Goal: Task Accomplishment & Management: Manage account settings

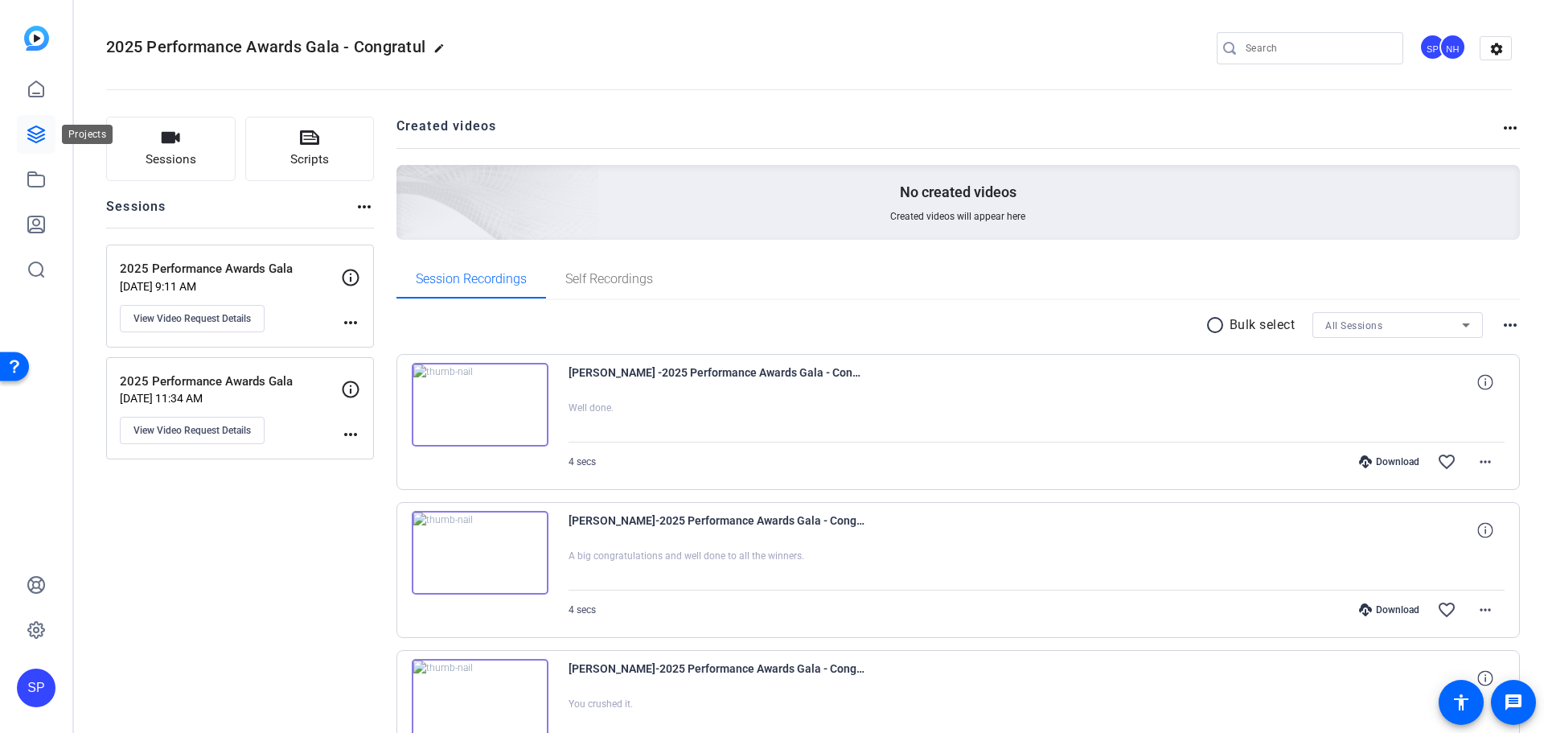
click at [34, 132] on icon at bounding box center [36, 134] width 19 height 19
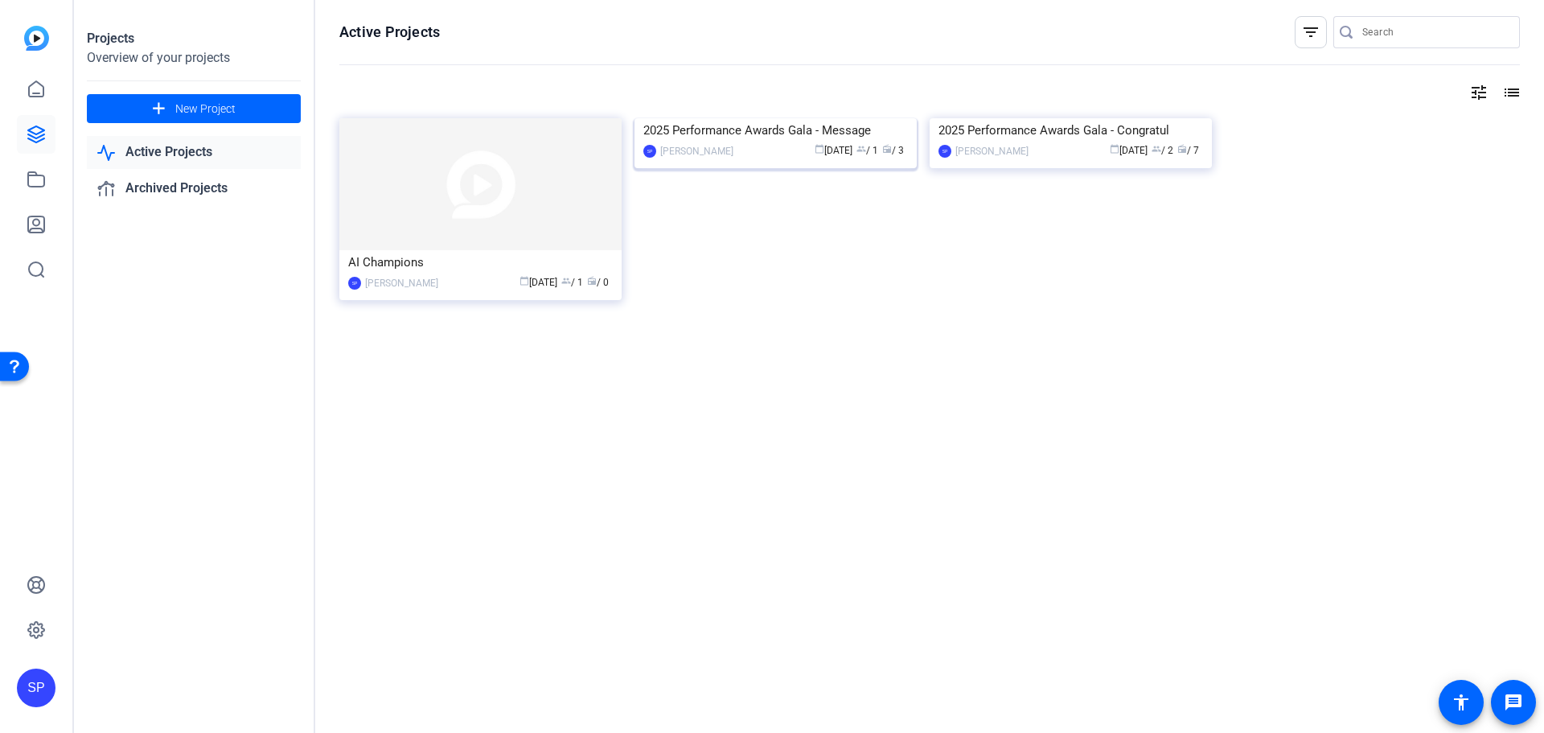
click at [796, 118] on img at bounding box center [775, 118] width 282 height 0
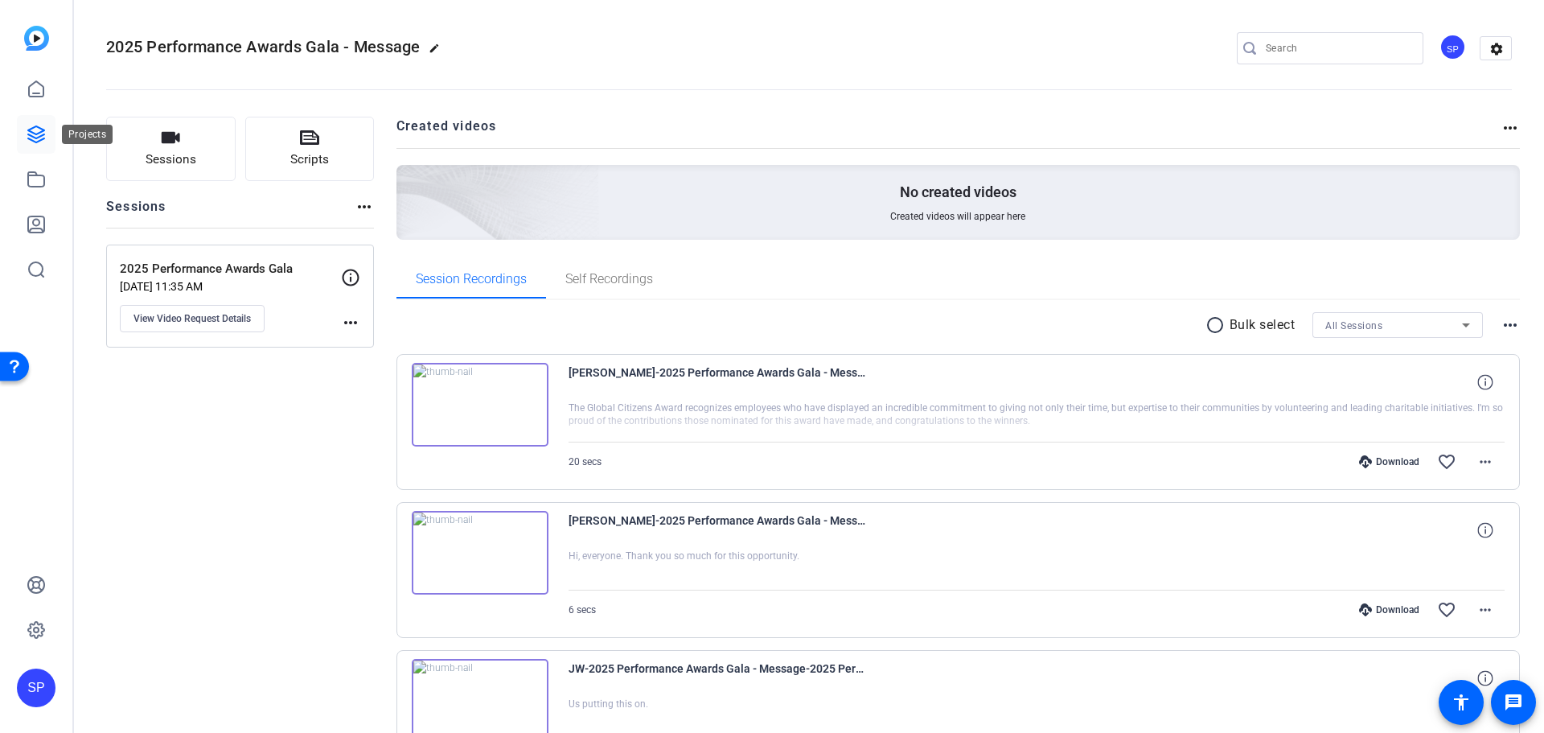
click at [43, 129] on icon at bounding box center [36, 134] width 16 height 16
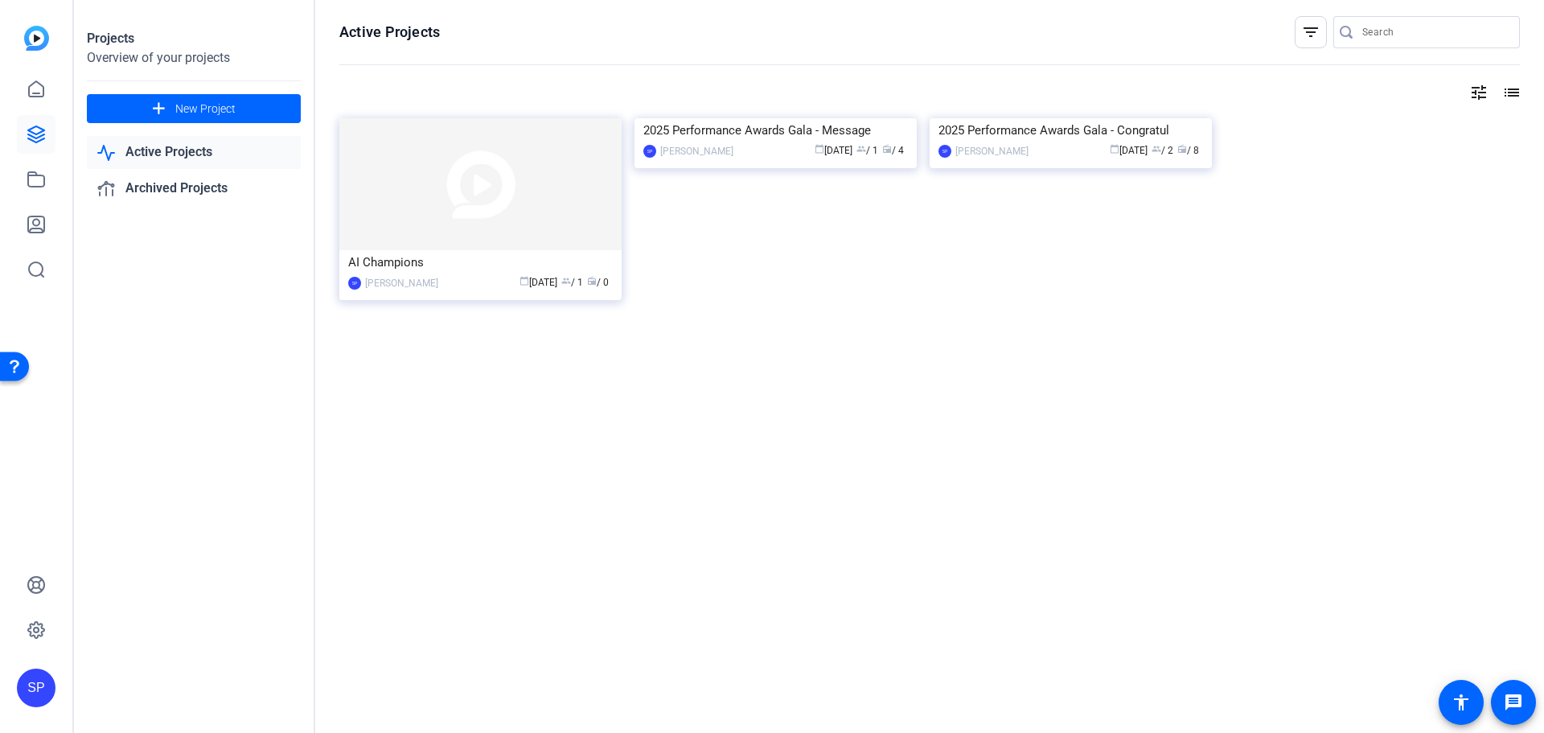
click at [165, 154] on link "Active Projects" at bounding box center [194, 152] width 214 height 33
click at [1012, 118] on img at bounding box center [1071, 118] width 282 height 0
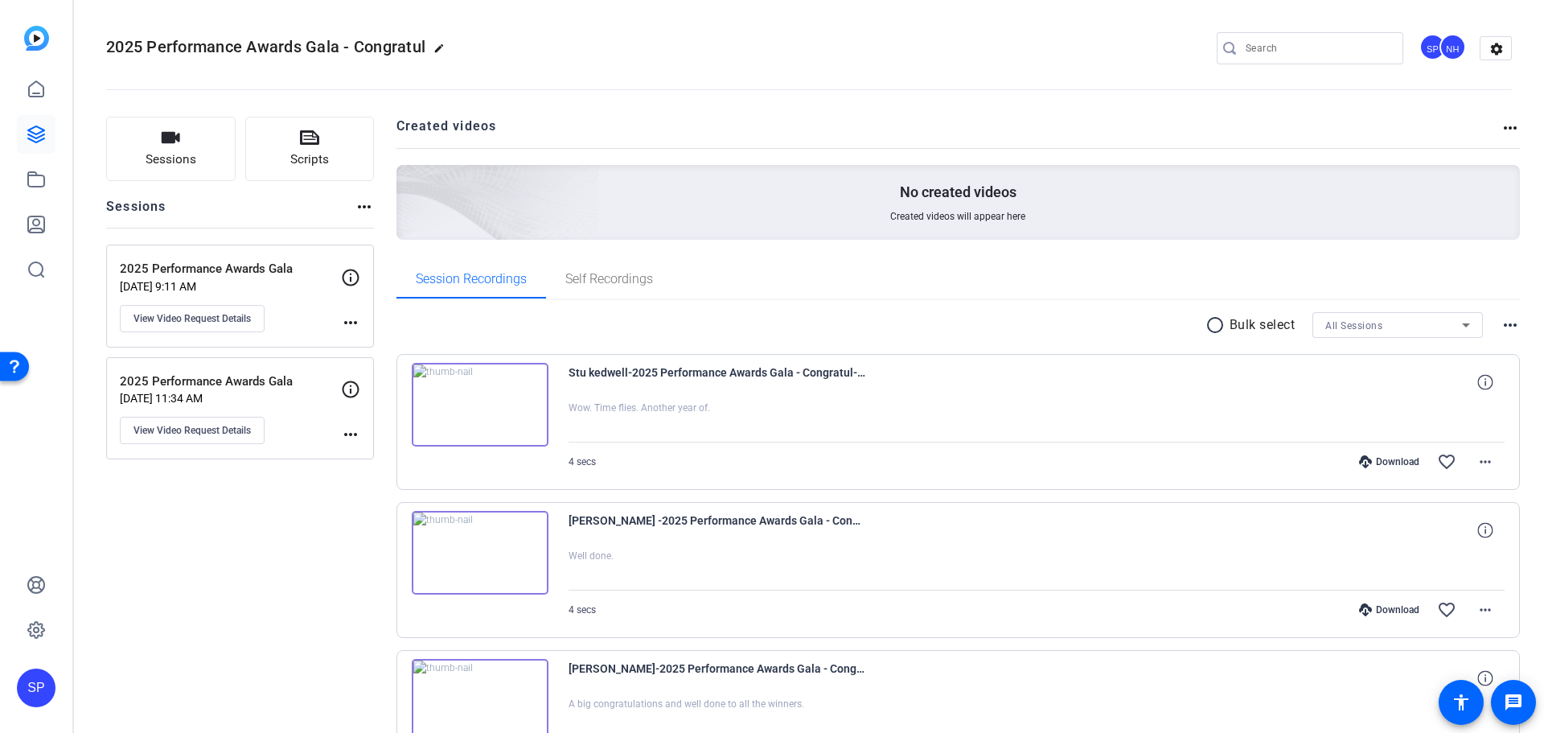
click at [235, 269] on p "2025 Performance Awards Gala" at bounding box center [230, 269] width 221 height 18
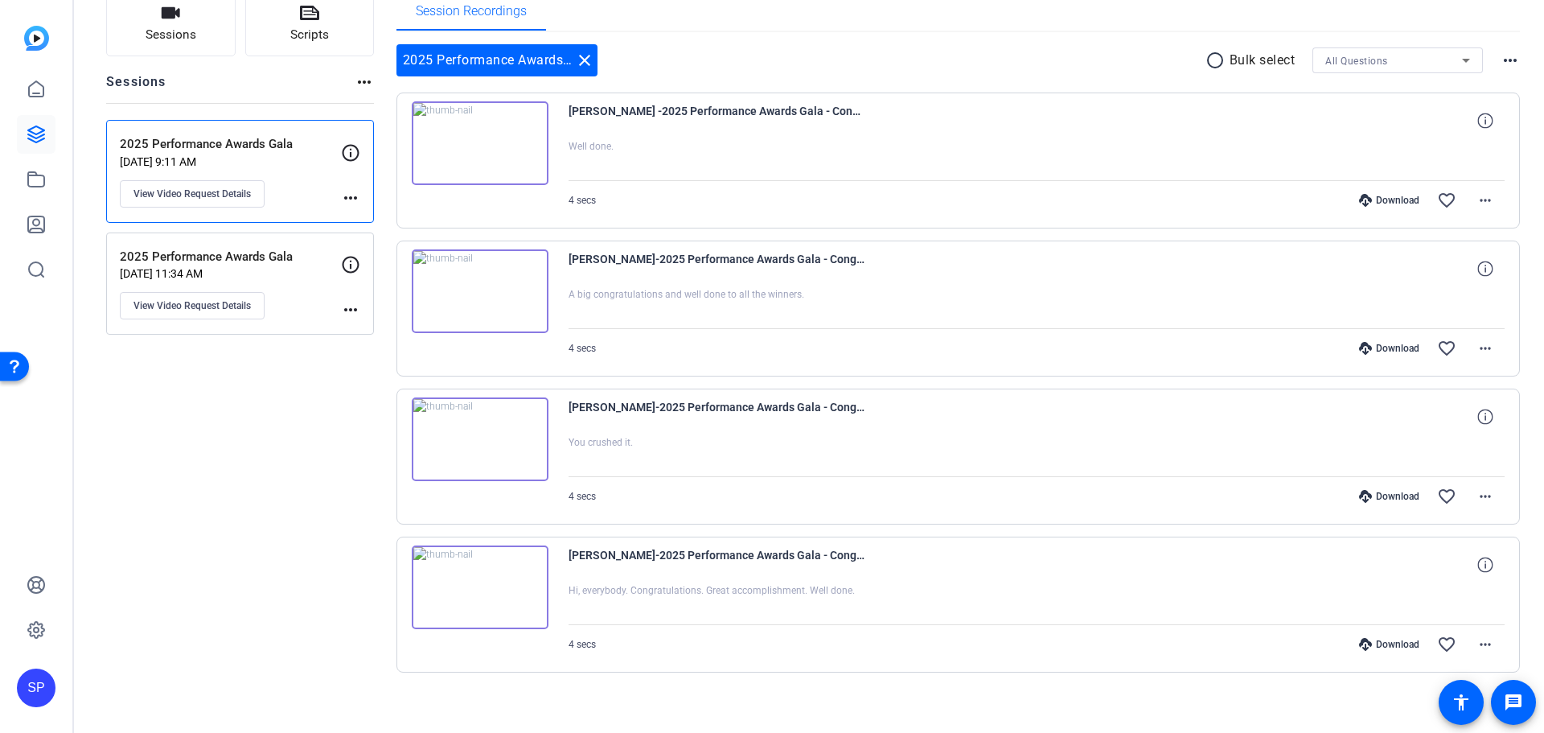
scroll to position [136, 0]
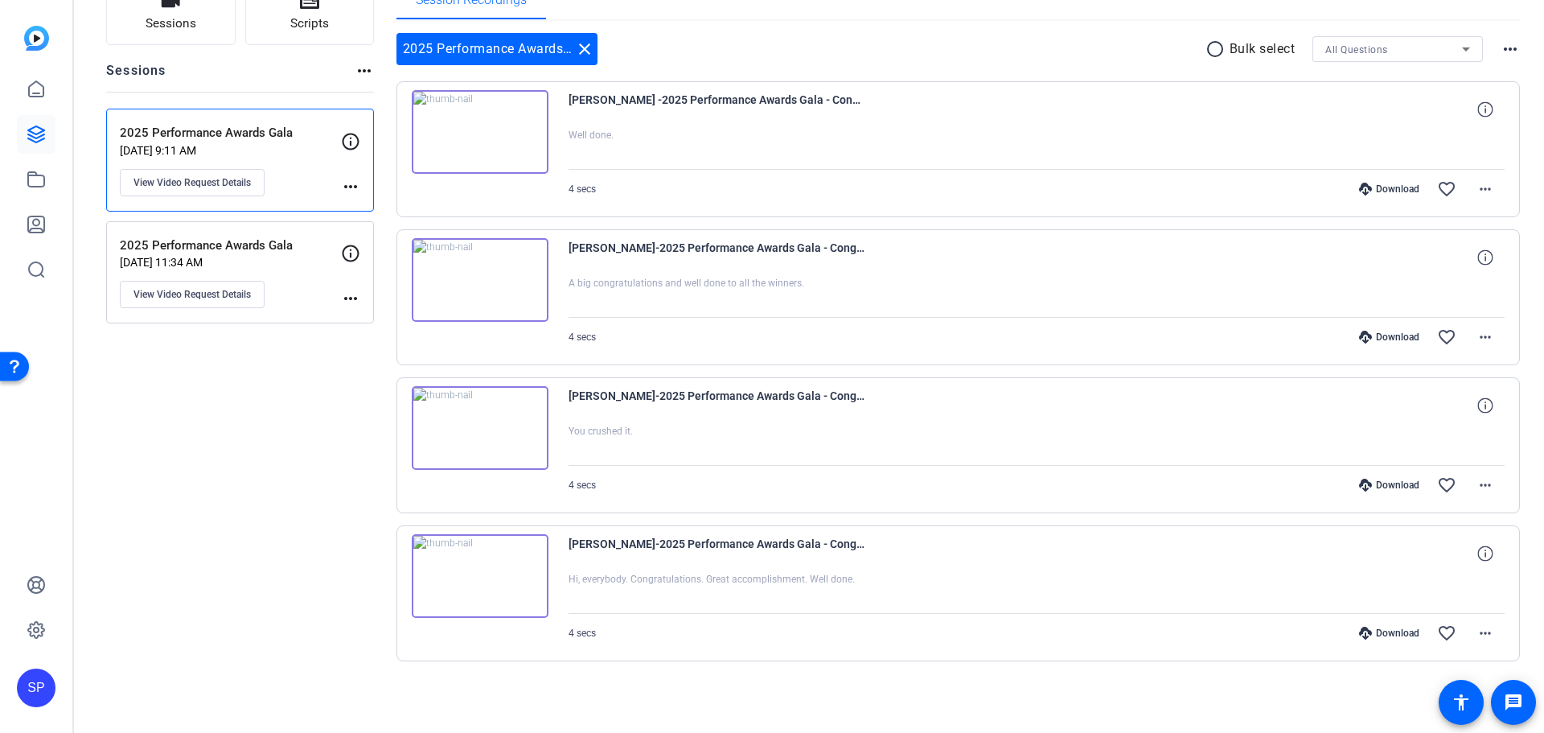
click at [294, 275] on div "2025 Performance Awards Gala [DATE] 11:34 AM View Video Request Details" at bounding box center [230, 272] width 221 height 72
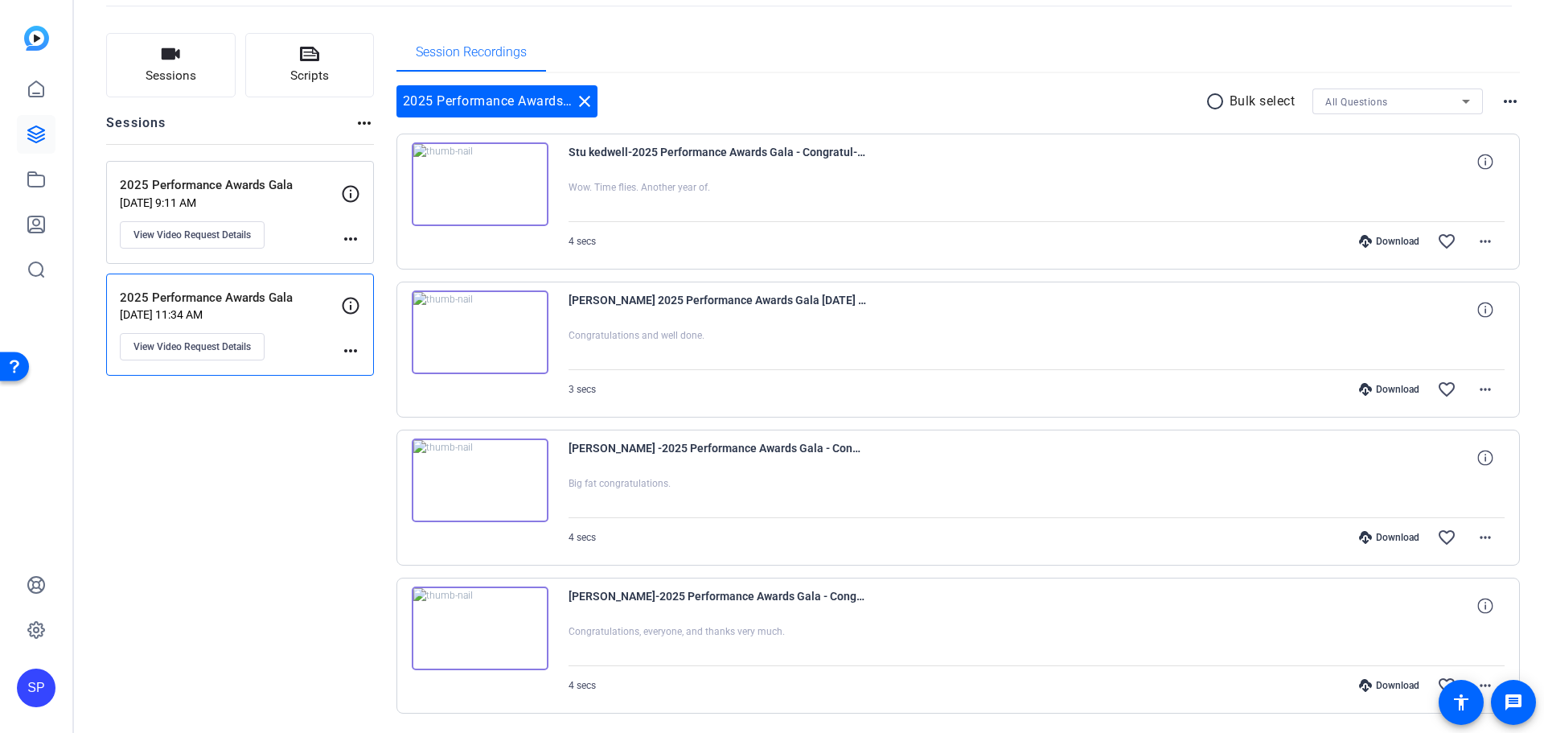
scroll to position [55, 0]
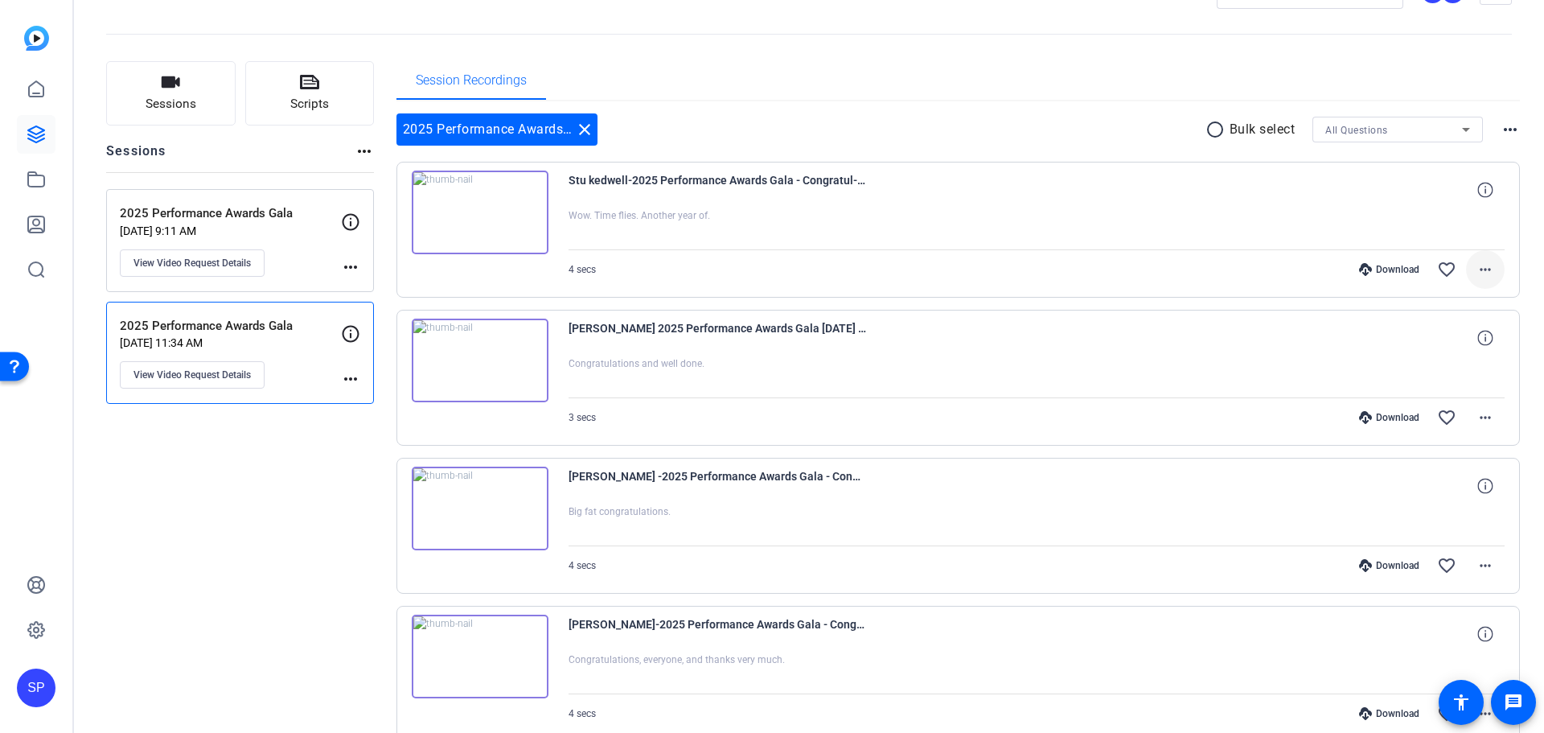
click at [1486, 275] on mat-icon "more_horiz" at bounding box center [1485, 269] width 19 height 19
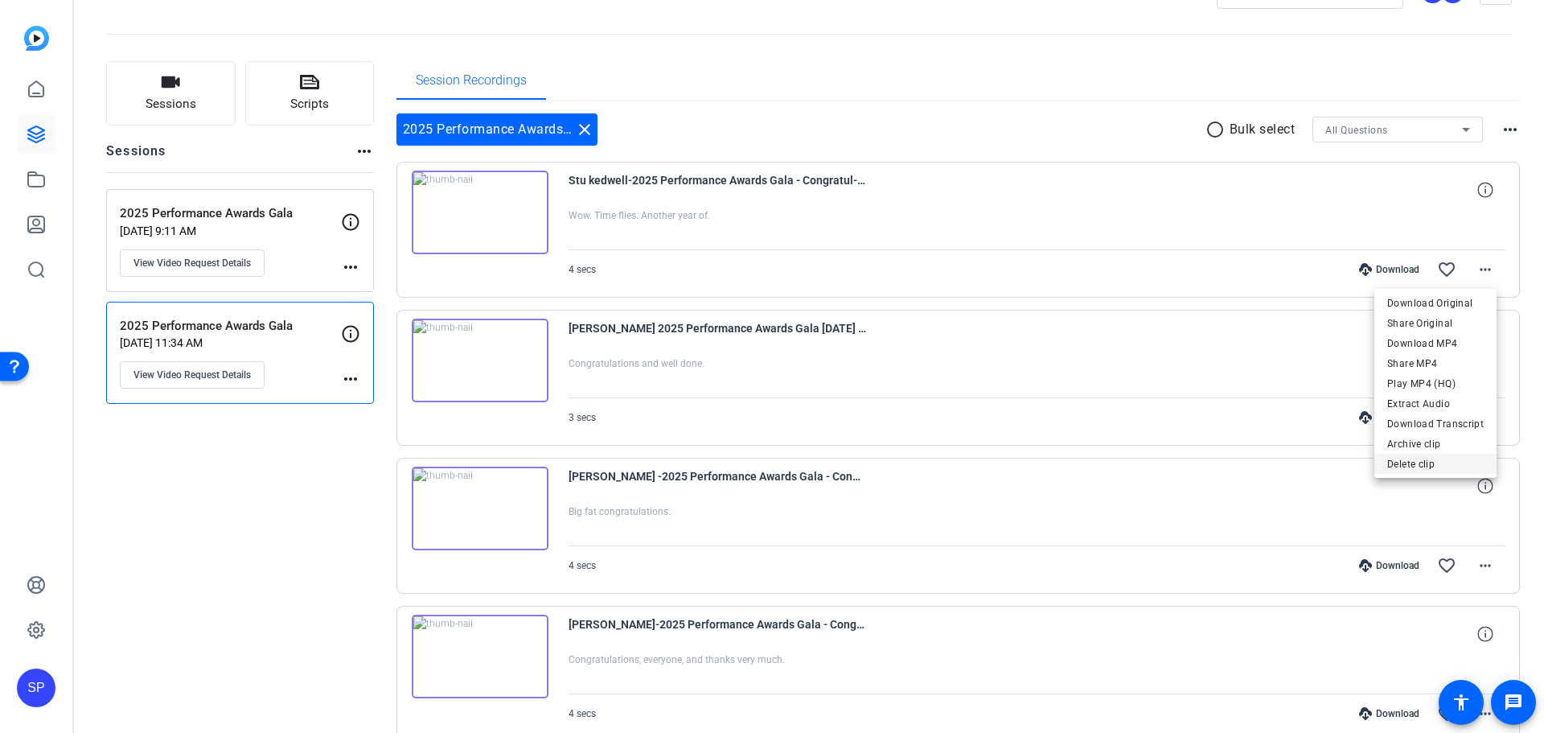
click at [1443, 463] on span "Delete clip" at bounding box center [1435, 463] width 96 height 19
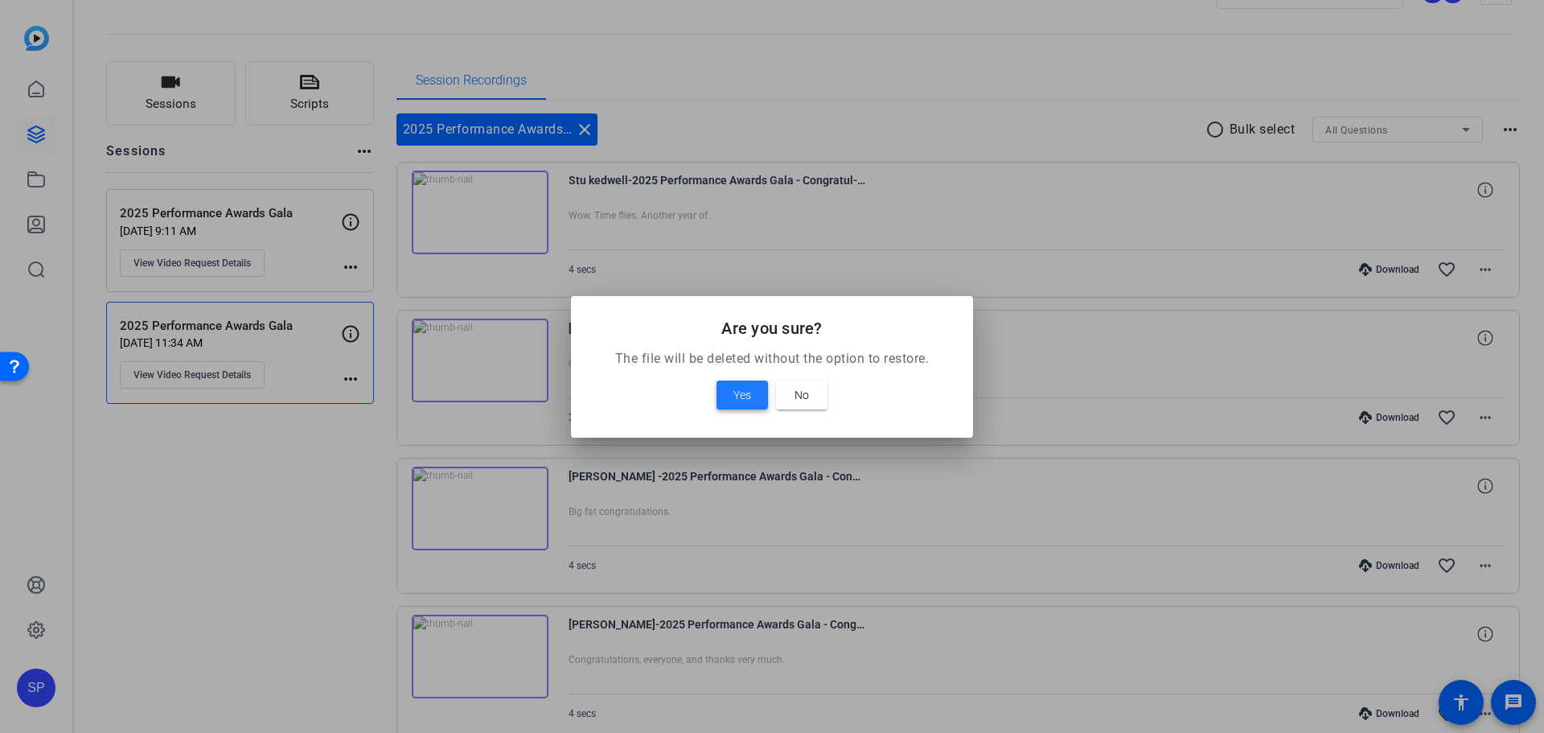
click at [729, 392] on span at bounding box center [741, 395] width 51 height 39
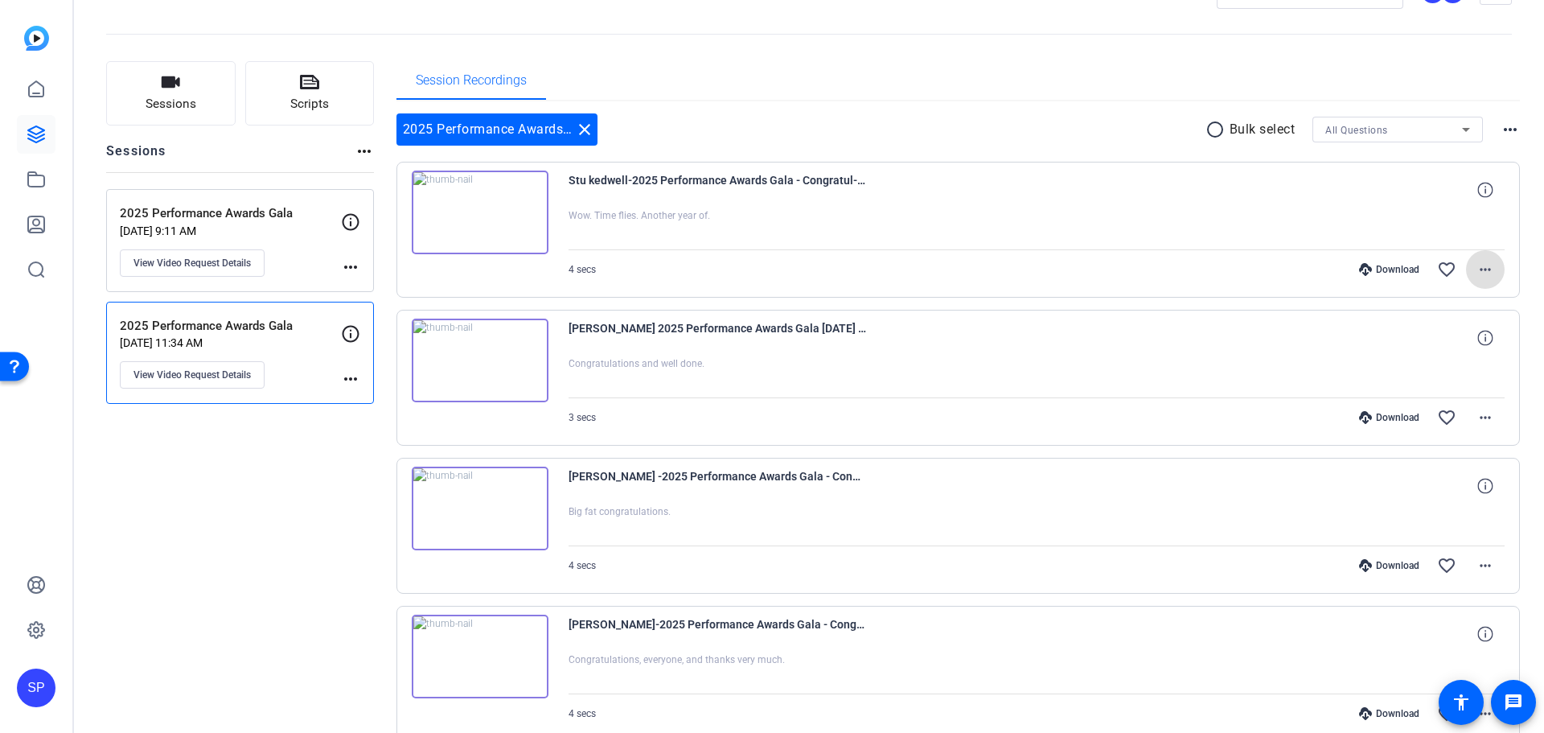
scroll to position [0, 0]
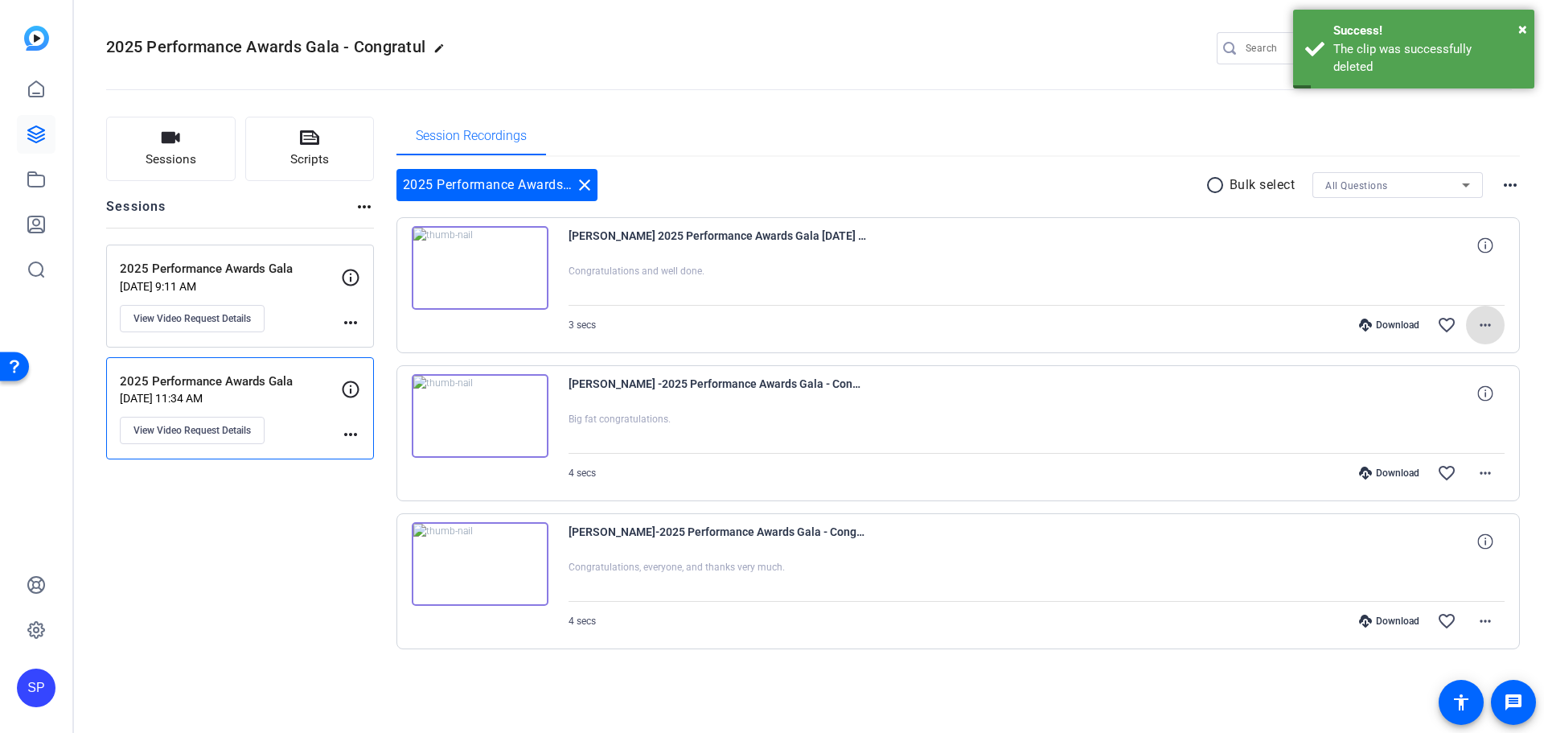
click at [273, 260] on p "2025 Performance Awards Gala" at bounding box center [230, 269] width 221 height 18
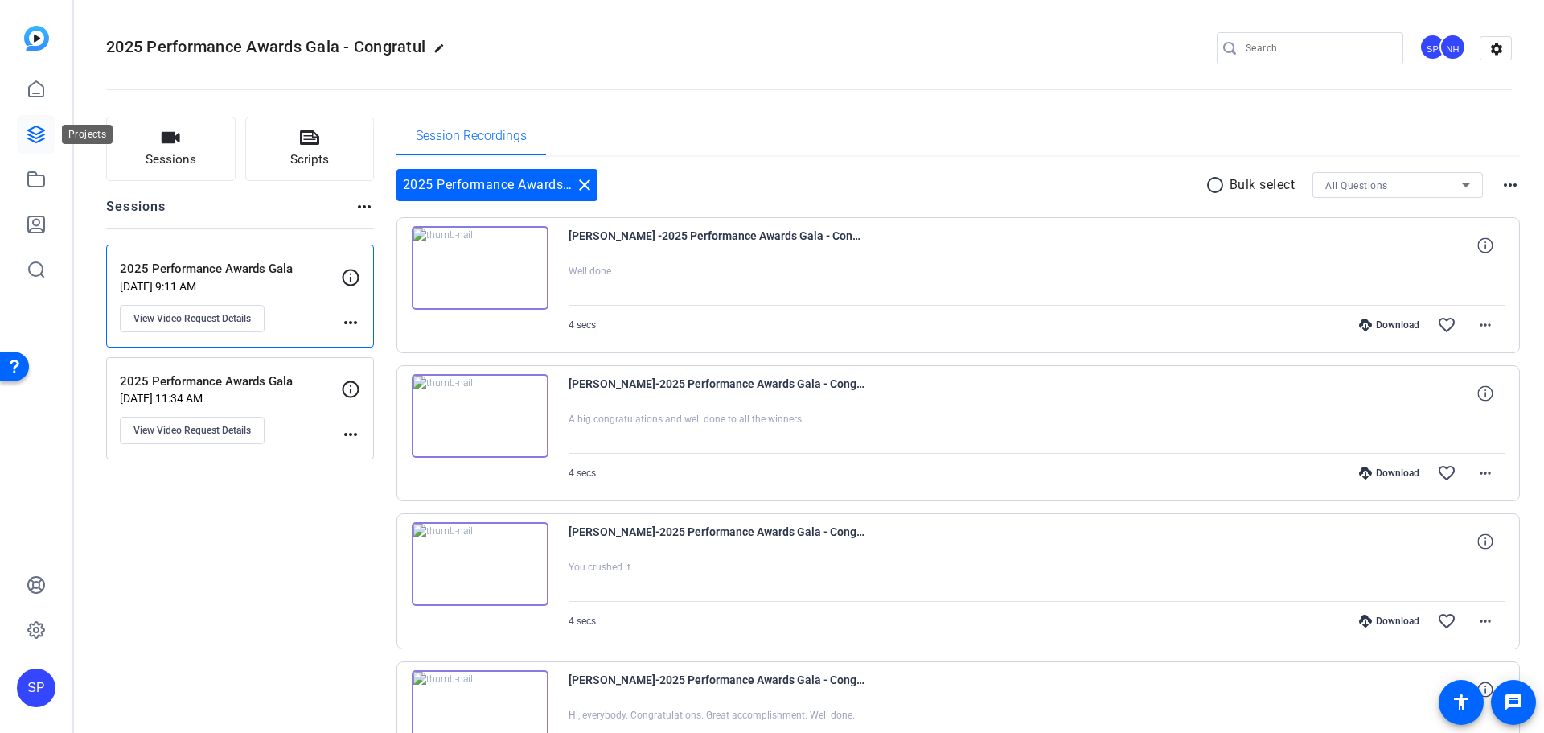
click at [34, 133] on icon at bounding box center [36, 134] width 16 height 16
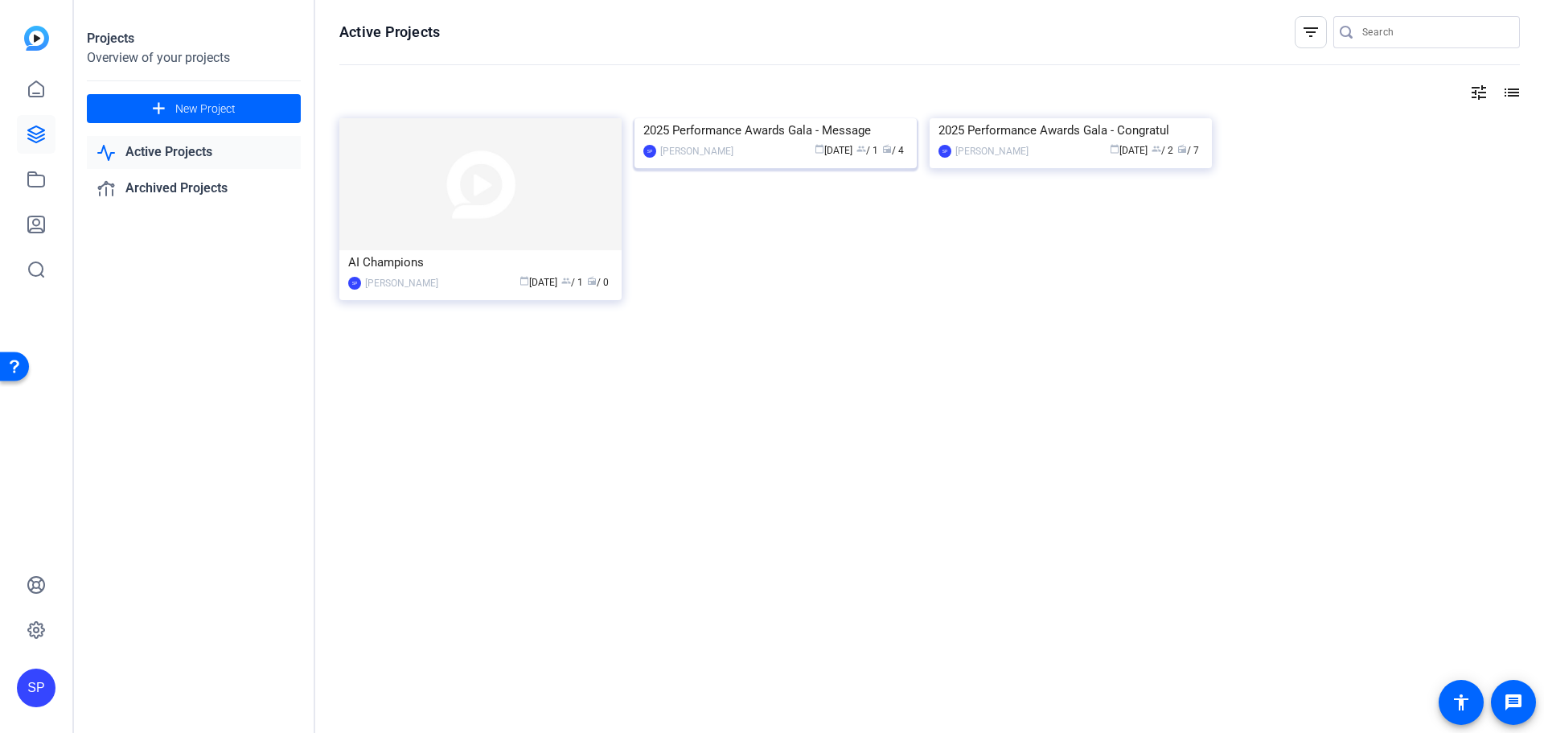
click at [748, 142] on div "2025 Performance Awards Gala - Message" at bounding box center [775, 130] width 265 height 24
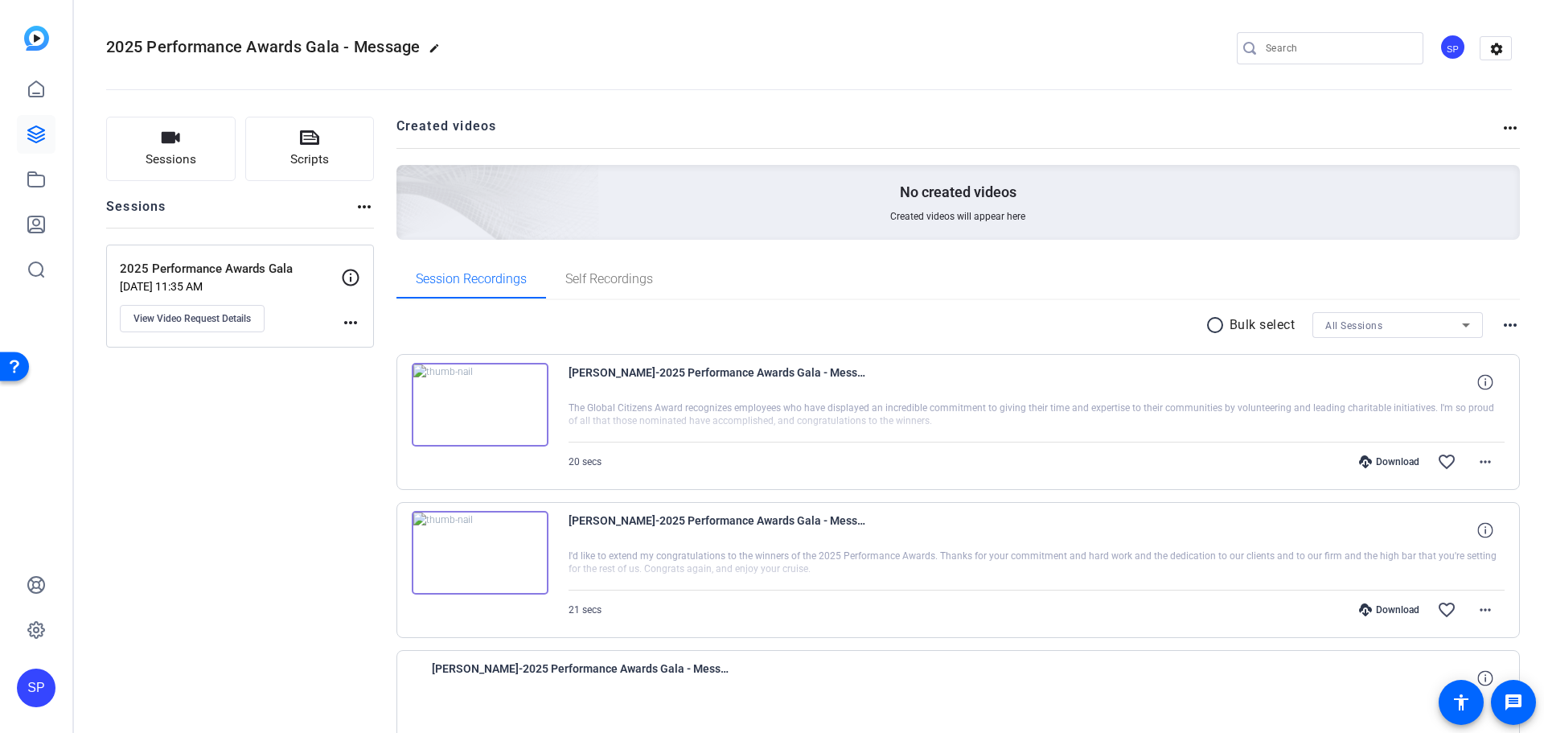
click at [1390, 614] on div "Download" at bounding box center [1389, 609] width 76 height 13
click at [482, 538] on img at bounding box center [480, 553] width 137 height 84
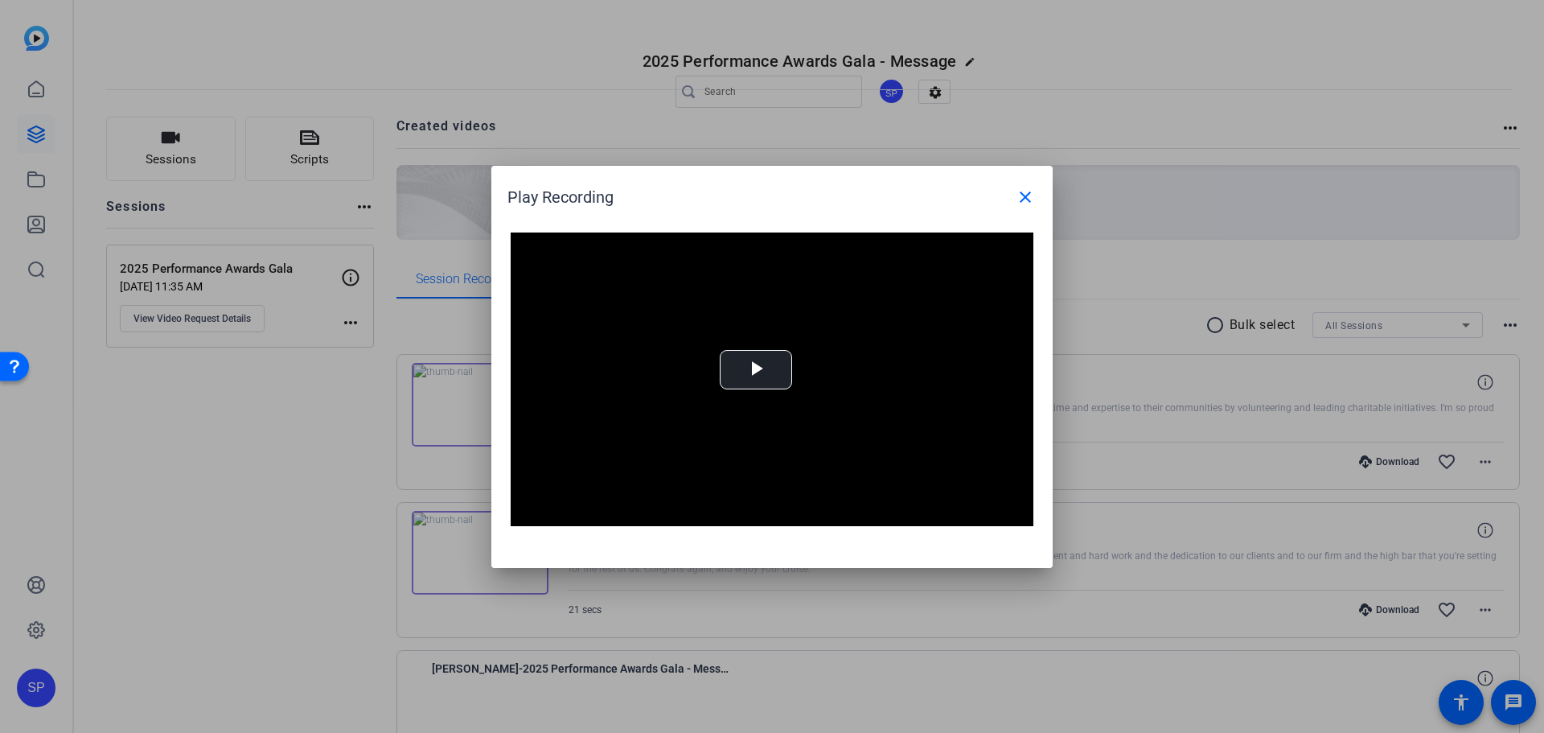
drag, startPoint x: 840, startPoint y: 180, endPoint x: 826, endPoint y: 185, distance: 14.5
click at [826, 185] on div "Play Recording close" at bounding box center [775, 197] width 537 height 39
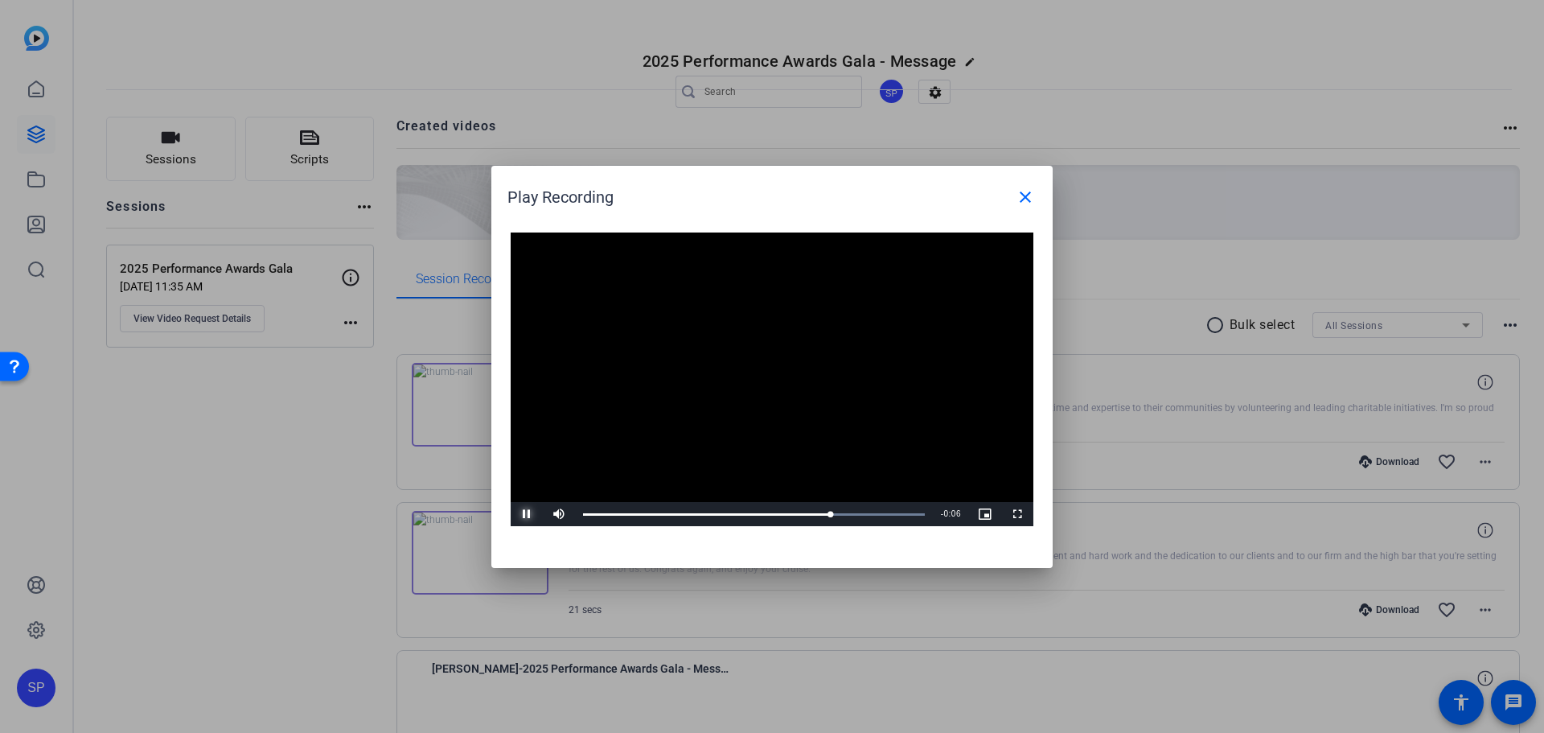
click at [531, 514] on span "Video Player" at bounding box center [527, 514] width 32 height 0
drag, startPoint x: 675, startPoint y: 179, endPoint x: 673, endPoint y: 163, distance: 15.5
click at [673, 163] on div "Play Recording close Video Player is loading. Play Video Play Mute Current Time…" at bounding box center [772, 366] width 1544 height 733
